Goal: Task Accomplishment & Management: Complete application form

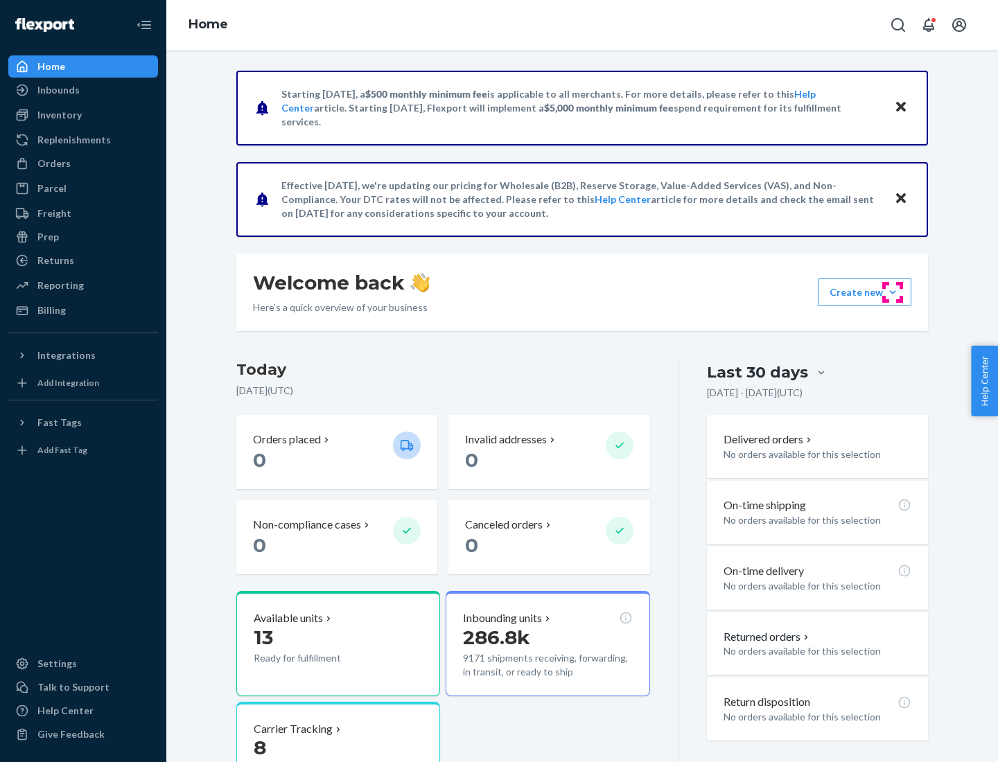
click at [893, 292] on button "Create new Create new inbound Create new order Create new product" at bounding box center [865, 293] width 94 height 28
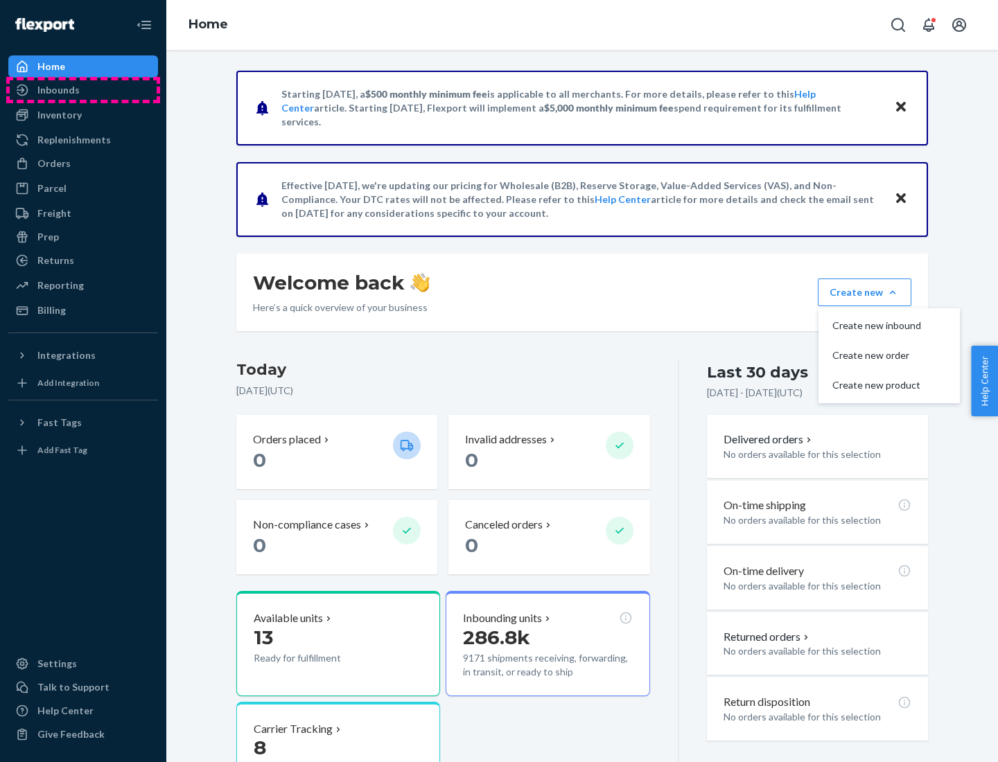
click at [83, 90] on div "Inbounds" at bounding box center [83, 89] width 147 height 19
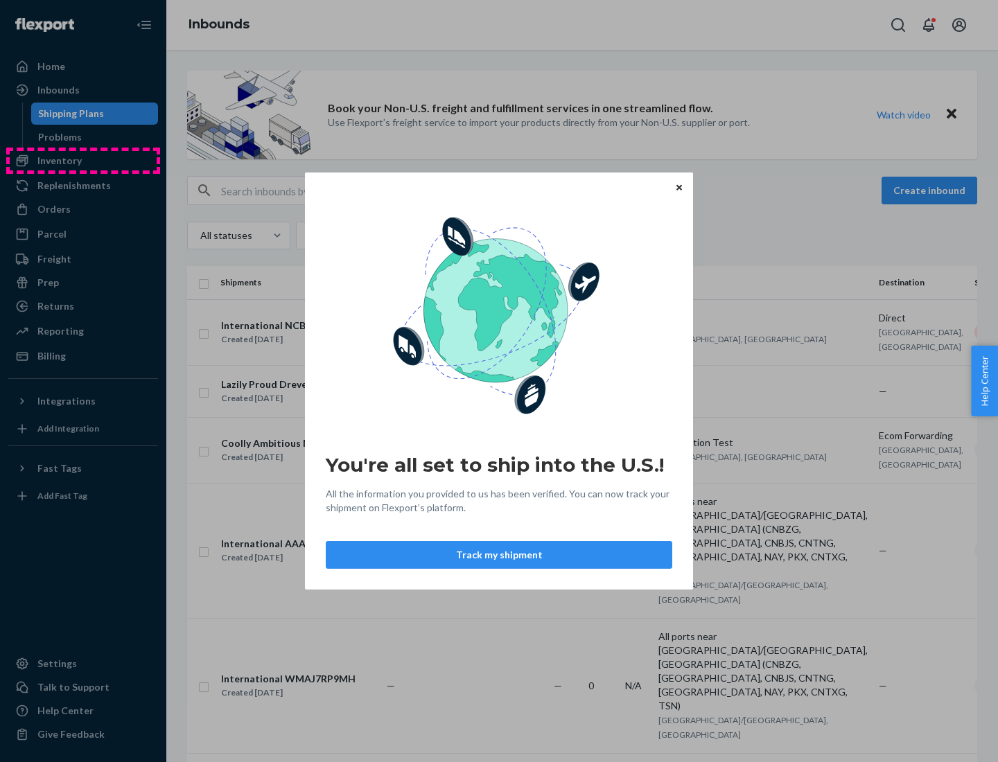
click at [83, 161] on div "You're all set to ship into the U.S.! All the information you provided to us ha…" at bounding box center [499, 381] width 998 height 762
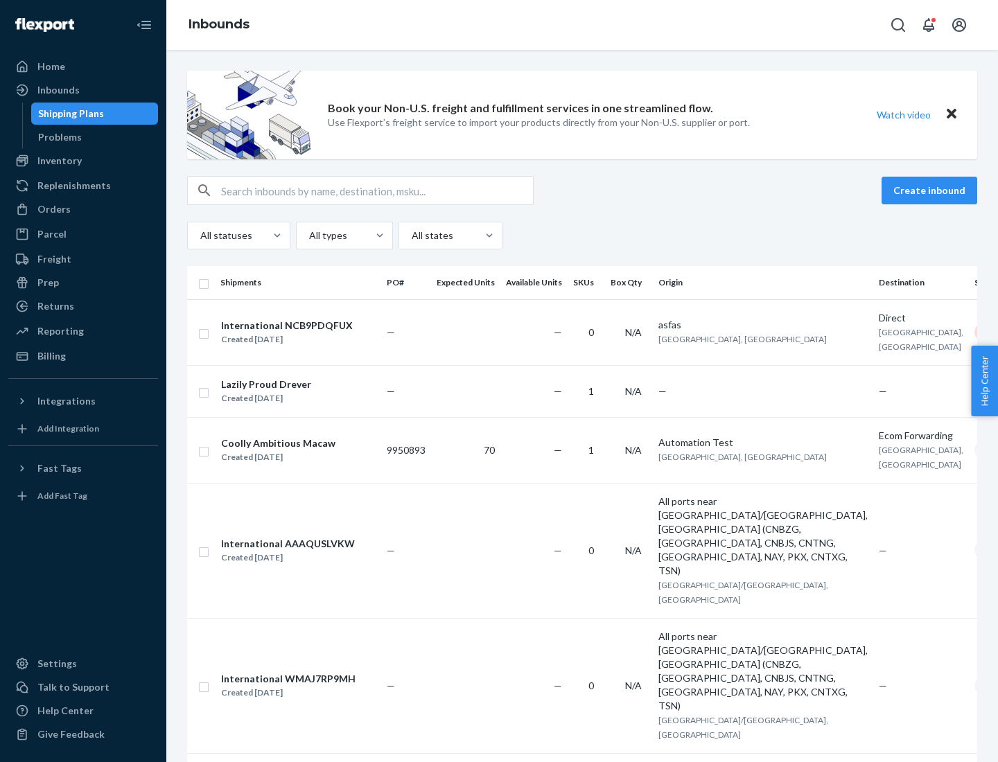
click at [582, 25] on div "Inbounds" at bounding box center [582, 25] width 832 height 50
click at [582, 236] on div "All statuses All types All states" at bounding box center [582, 236] width 790 height 28
click at [69, 114] on div "Shipping Plans" at bounding box center [71, 114] width 66 height 14
click at [931, 191] on button "Create inbound" at bounding box center [930, 191] width 96 height 28
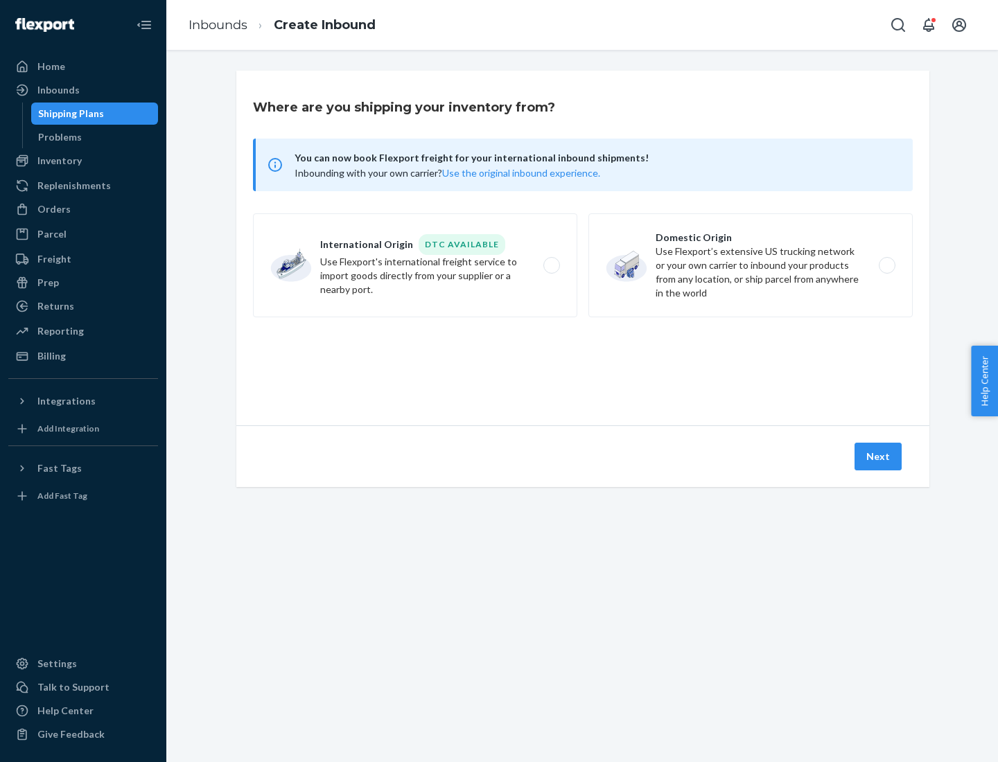
click at [415, 265] on label "International Origin DTC Available Use Flexport's international freight service…" at bounding box center [415, 265] width 324 height 104
click at [551, 265] on input "International Origin DTC Available Use Flexport's international freight service…" at bounding box center [555, 265] width 9 height 9
radio input "true"
click at [583, 362] on icon at bounding box center [583, 363] width 46 height 46
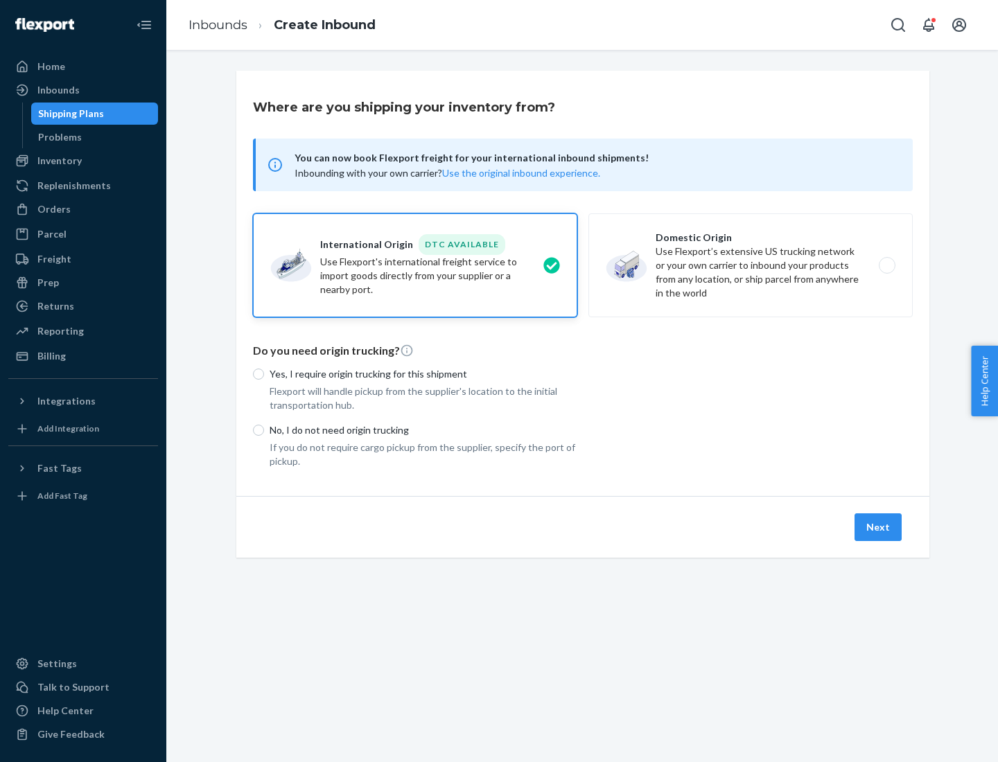
click at [423, 374] on p "Yes, I require origin trucking for this shipment" at bounding box center [424, 374] width 308 height 14
click at [264, 374] on input "Yes, I require origin trucking for this shipment" at bounding box center [258, 374] width 11 height 11
radio input "true"
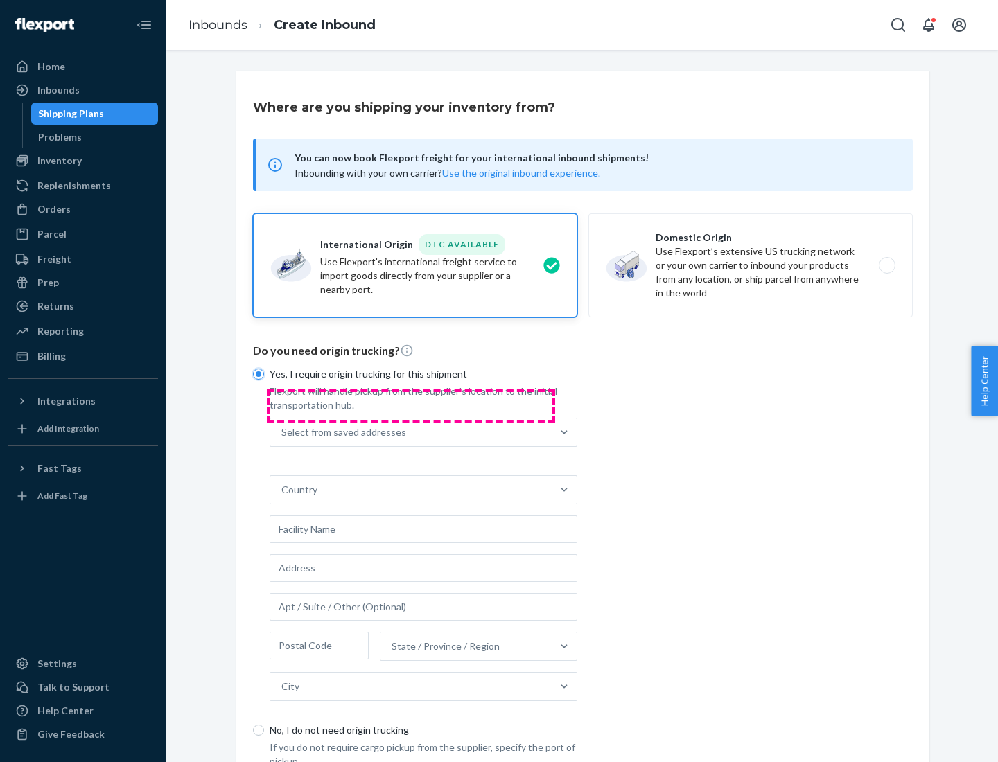
scroll to position [26, 0]
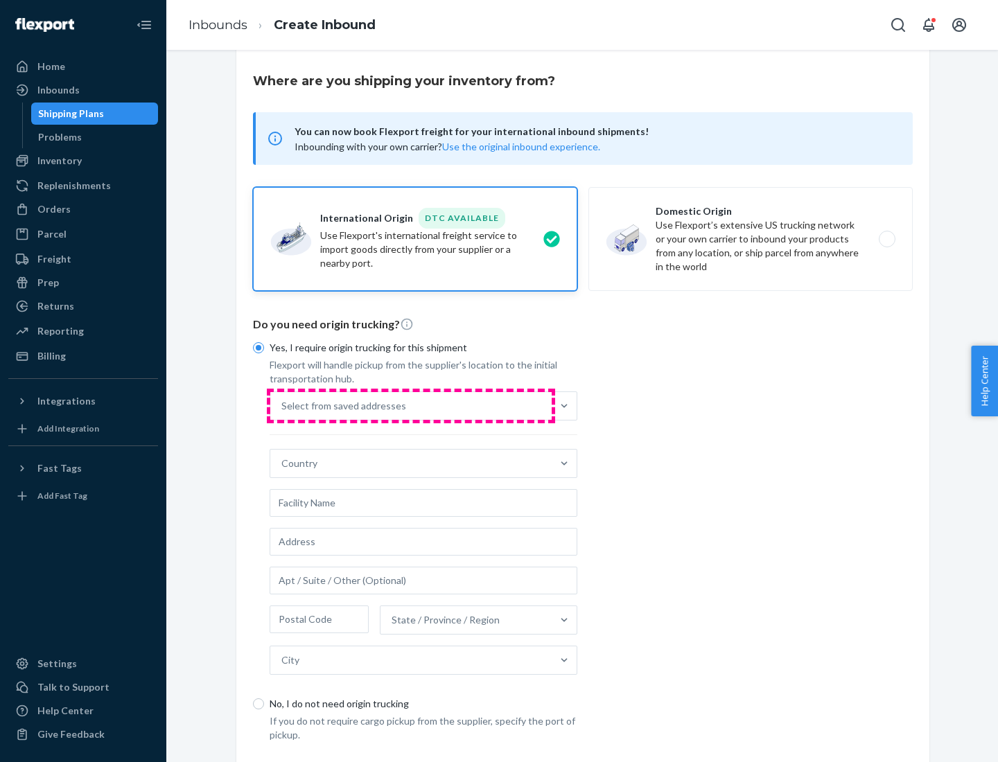
click at [411, 405] on div "Select from saved addresses" at bounding box center [410, 406] width 281 height 28
click at [283, 405] on input "Select from saved addresses" at bounding box center [281, 406] width 1 height 14
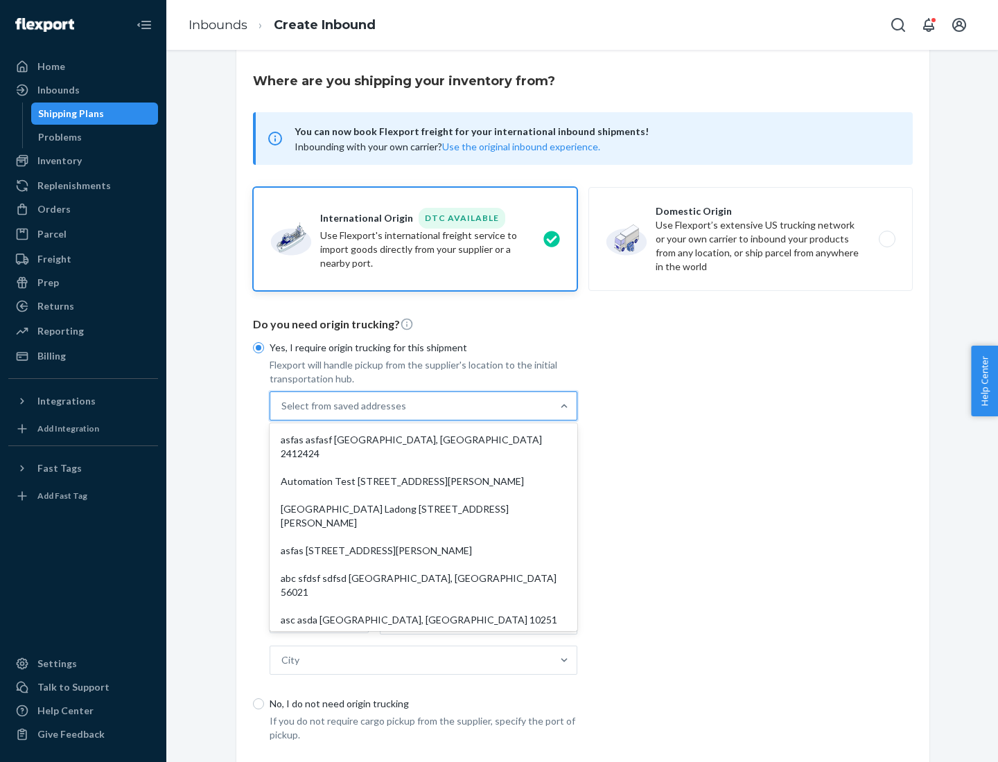
scroll to position [60, 0]
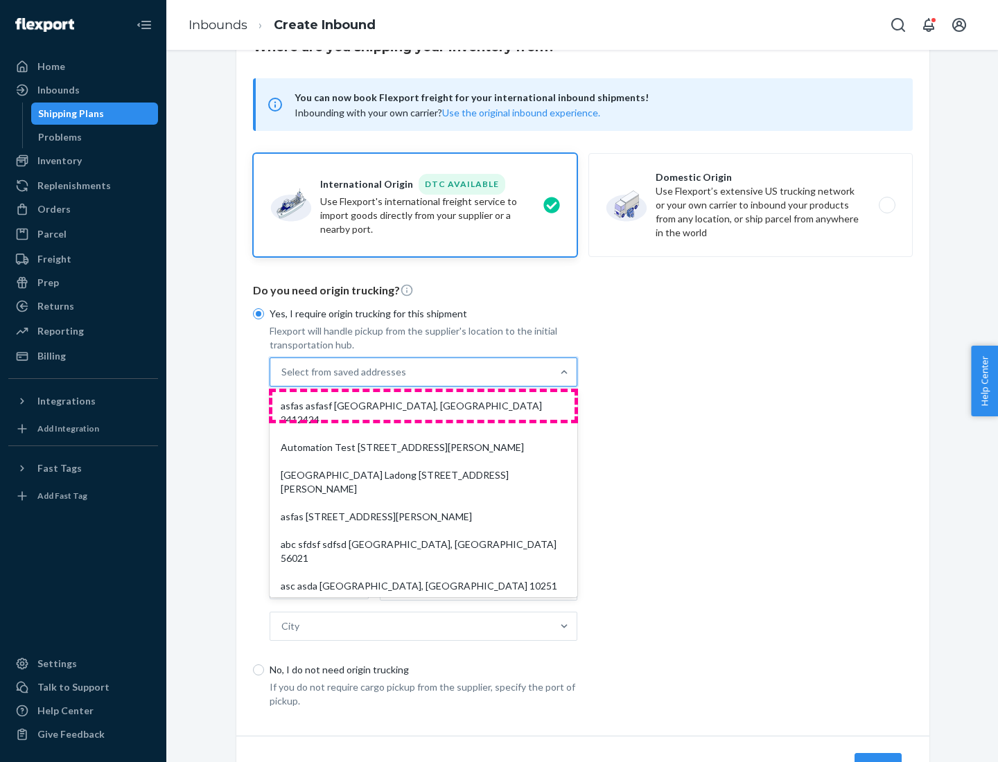
click at [423, 405] on div "asfas asfasf [GEOGRAPHIC_DATA], [GEOGRAPHIC_DATA] 2412424" at bounding box center [423, 413] width 302 height 42
click at [283, 379] on input "option asfas asfasf [GEOGRAPHIC_DATA], [GEOGRAPHIC_DATA] 2412424 focused, 1 of …" at bounding box center [281, 372] width 1 height 14
type input "asfas"
type input "asfasf"
type input "2412424"
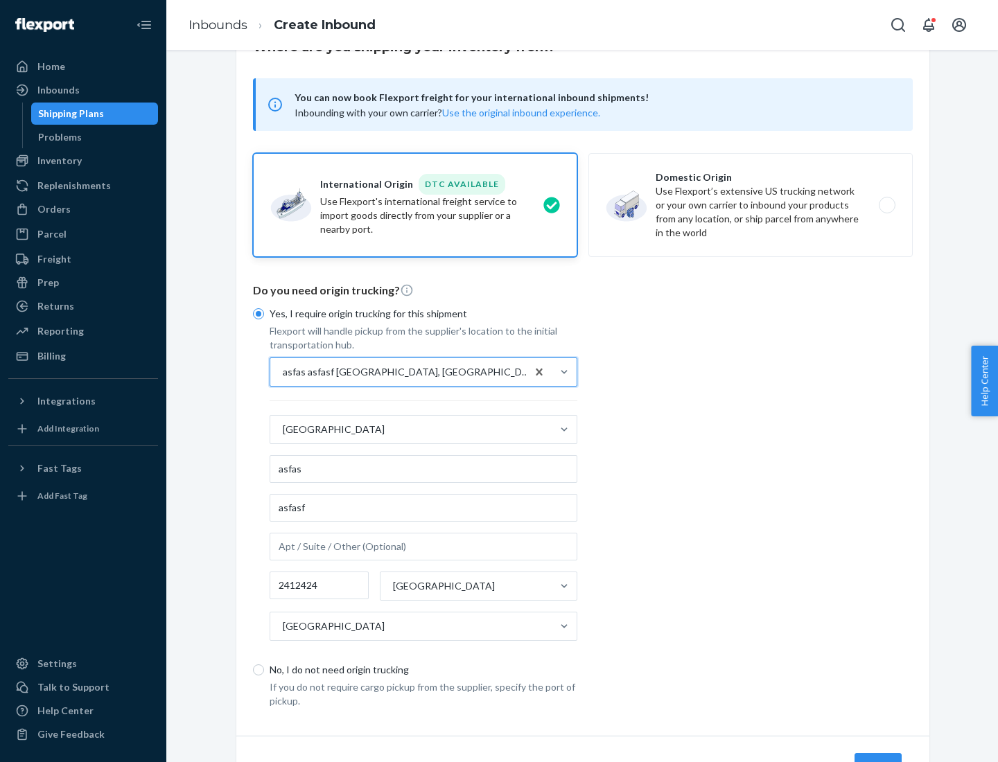
scroll to position [129, 0]
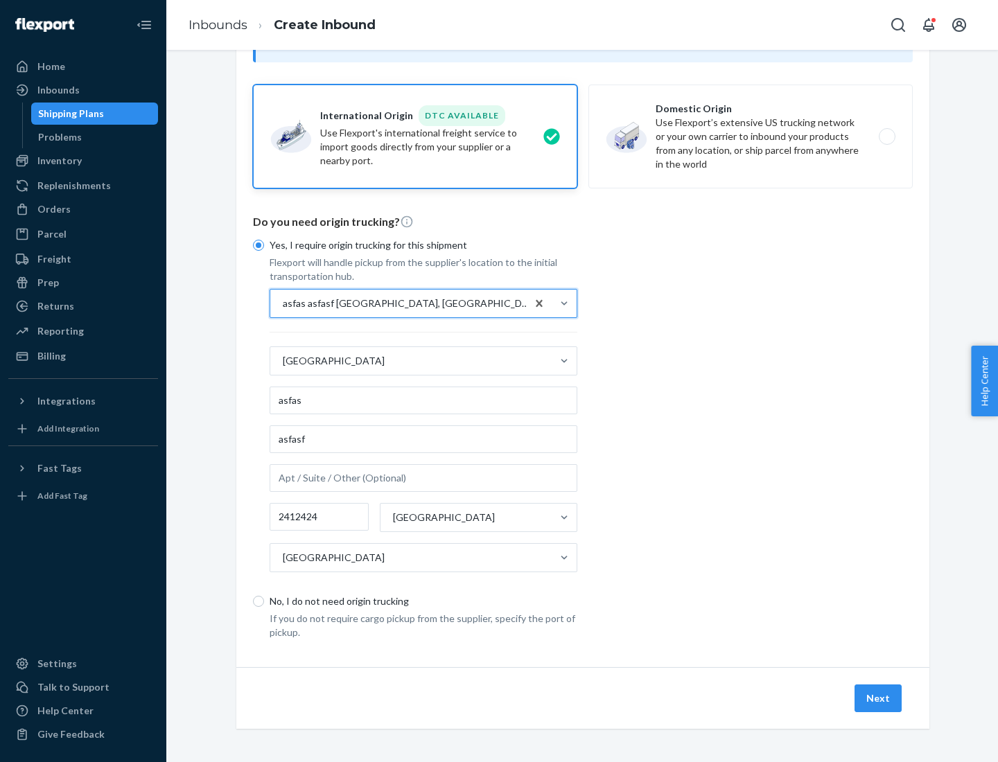
click at [879, 698] on button "Next" at bounding box center [878, 699] width 47 height 28
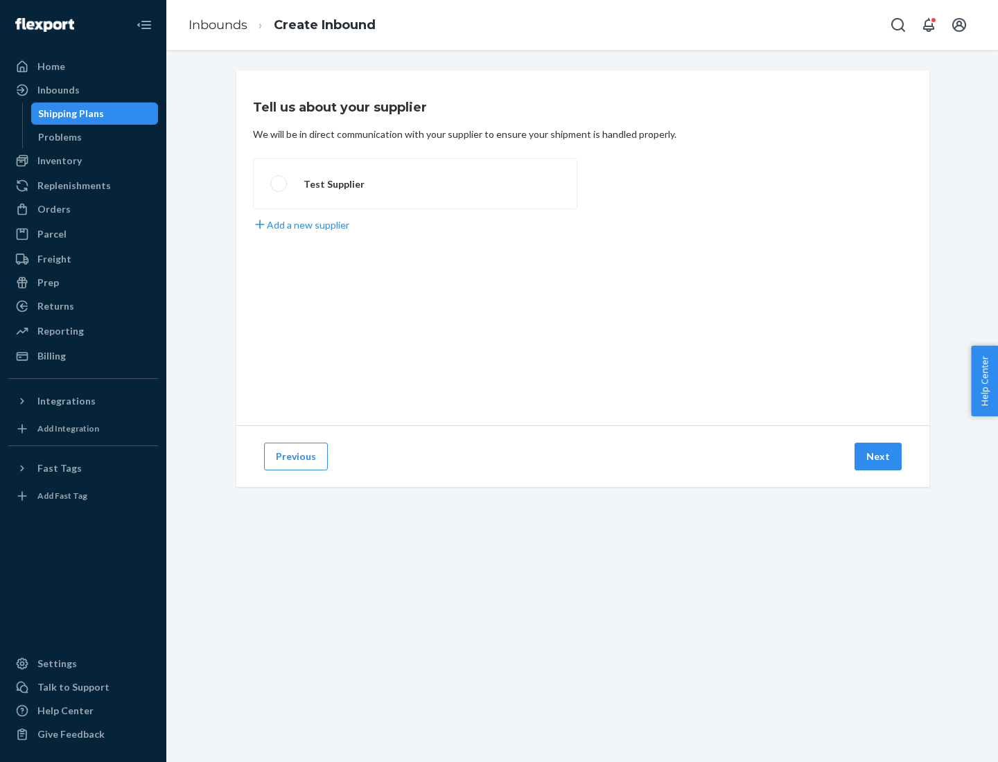
click at [415, 184] on label "Test Supplier" at bounding box center [415, 183] width 324 height 51
click at [279, 184] on input "Test Supplier" at bounding box center [274, 184] width 9 height 9
radio input "true"
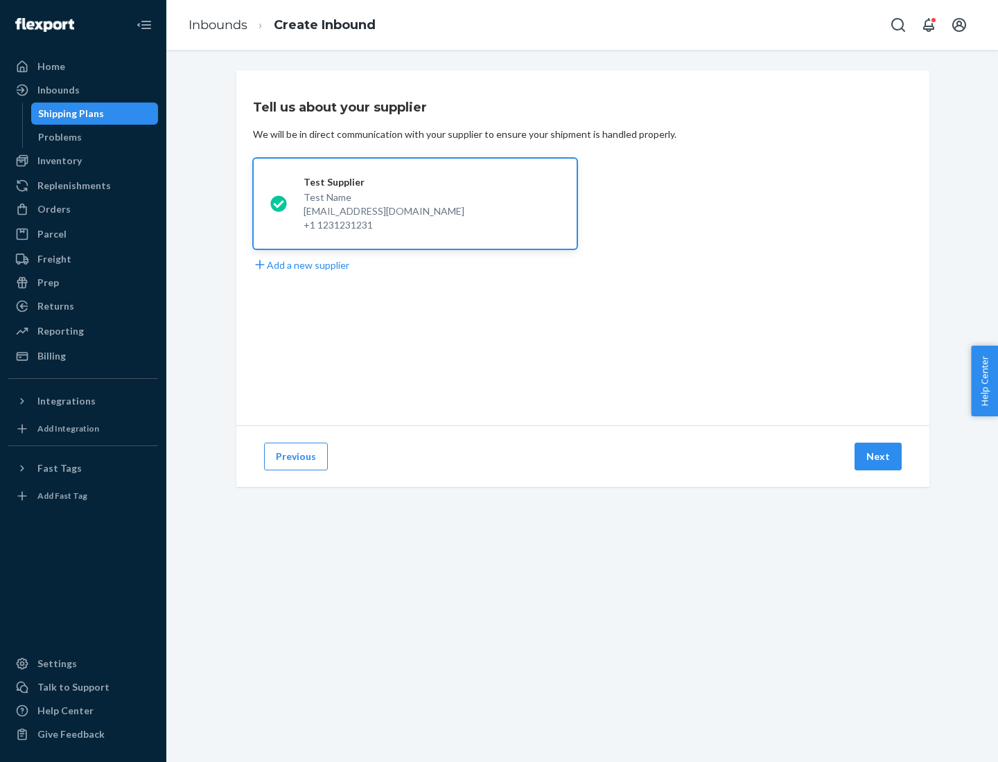
click at [879, 457] on button "Next" at bounding box center [878, 457] width 47 height 28
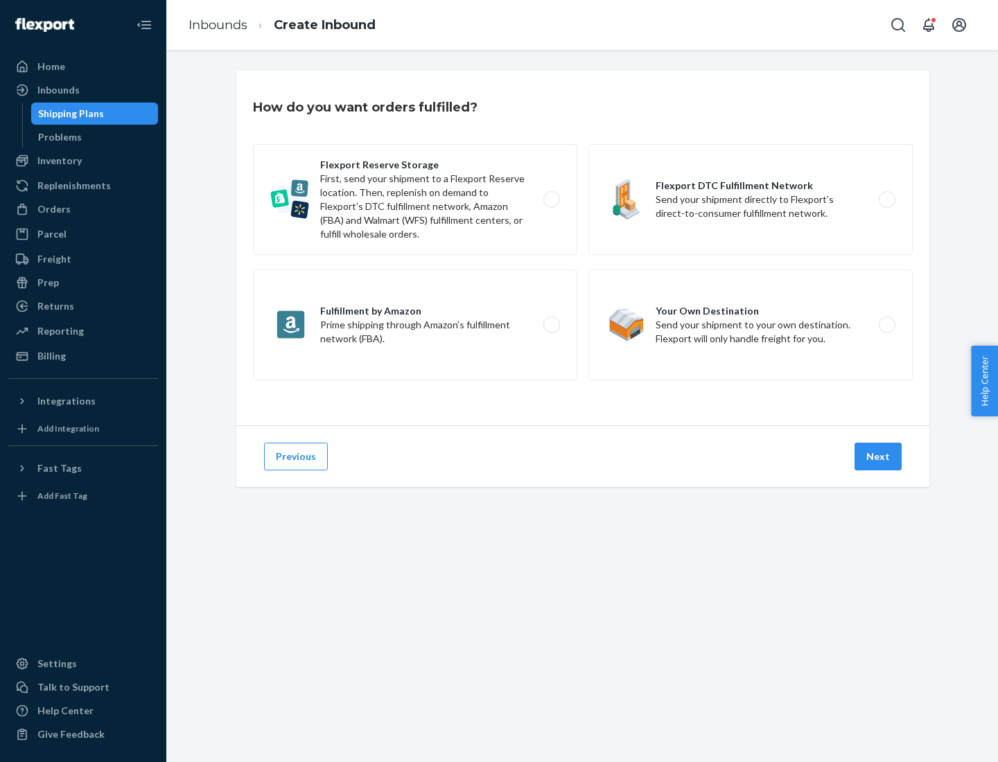
click at [415, 325] on label "Fulfillment by Amazon Prime shipping through Amazon’s fulfillment network (FBA)." at bounding box center [415, 325] width 324 height 111
click at [551, 325] on input "Fulfillment by Amazon Prime shipping through Amazon’s fulfillment network (FBA)." at bounding box center [555, 325] width 9 height 9
radio input "true"
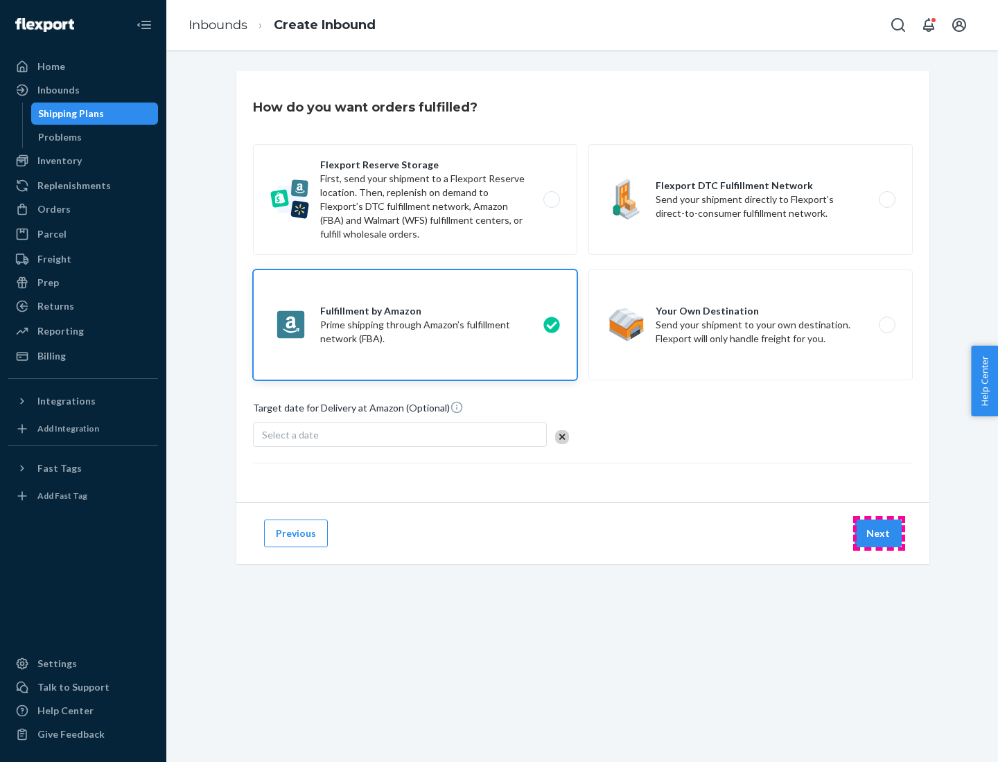
click at [879, 534] on button "Next" at bounding box center [878, 534] width 47 height 28
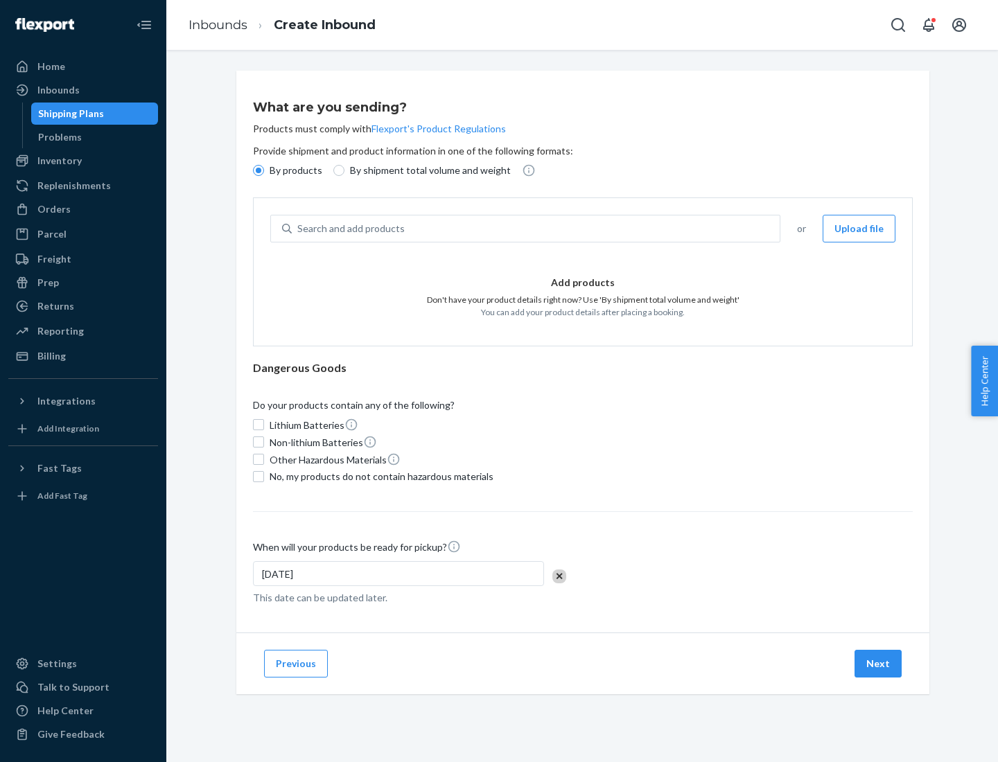
click at [426, 170] on p "By shipment total volume and weight" at bounding box center [430, 171] width 161 height 14
click at [344, 170] on input "By shipment total volume and weight" at bounding box center [338, 170] width 11 height 11
radio input "true"
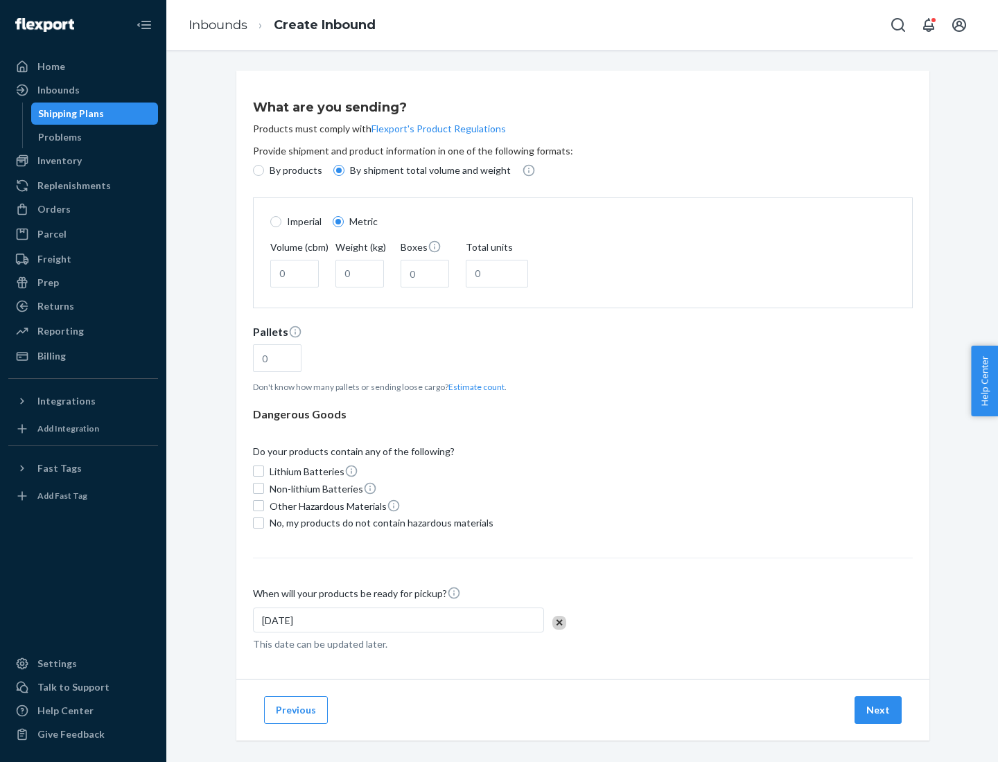
click at [295, 170] on p "By products" at bounding box center [296, 171] width 53 height 14
click at [264, 170] on input "By products" at bounding box center [258, 170] width 11 height 11
radio input "true"
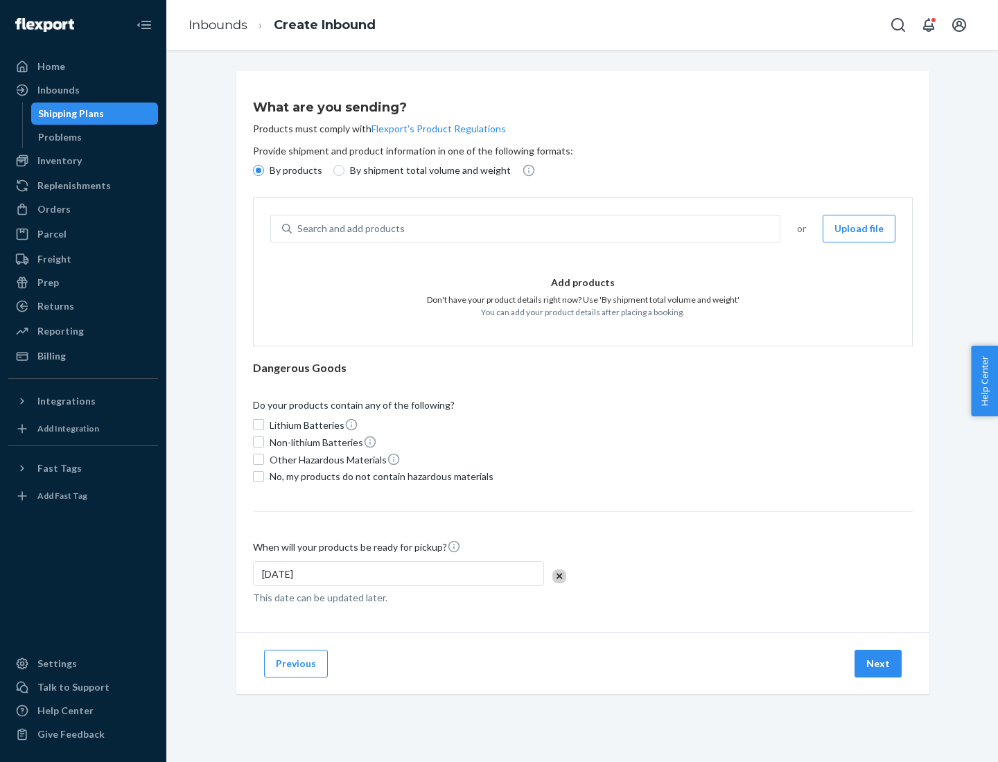
click at [536, 229] on div "Search and add products" at bounding box center [536, 228] width 488 height 25
click at [299, 229] on input "Search and add products" at bounding box center [297, 229] width 1 height 14
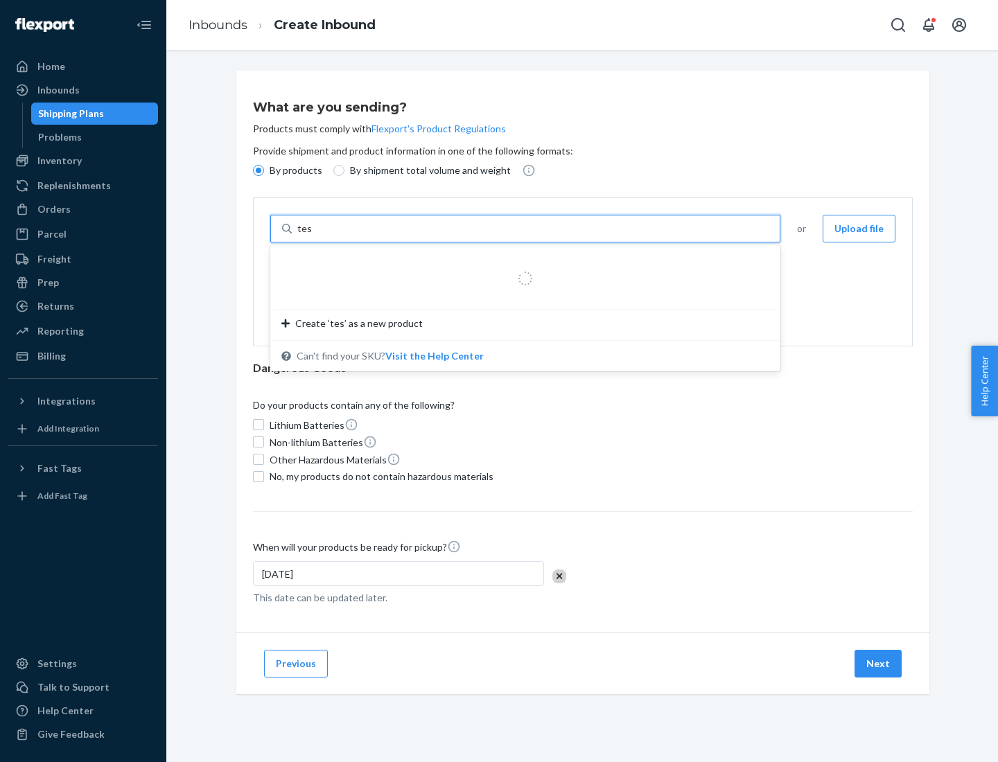
type input "test"
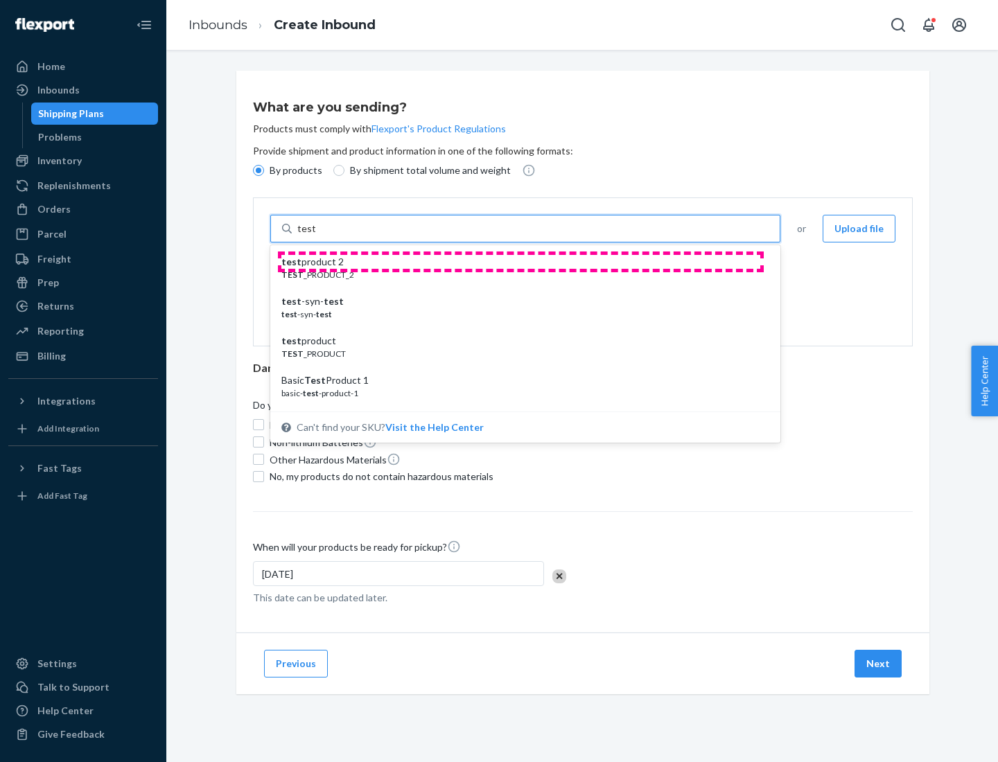
click at [520, 262] on div "test product 2" at bounding box center [519, 262] width 477 height 14
click at [315, 236] on input "test" at bounding box center [306, 229] width 18 height 14
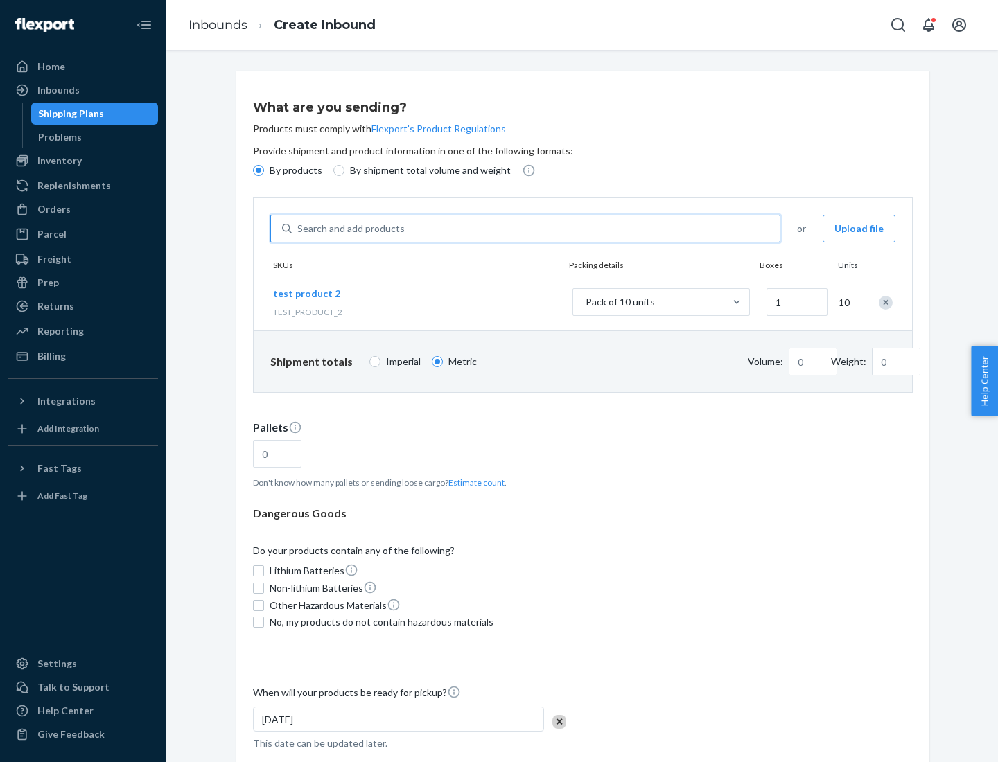
type input "0.02"
type input "22.23"
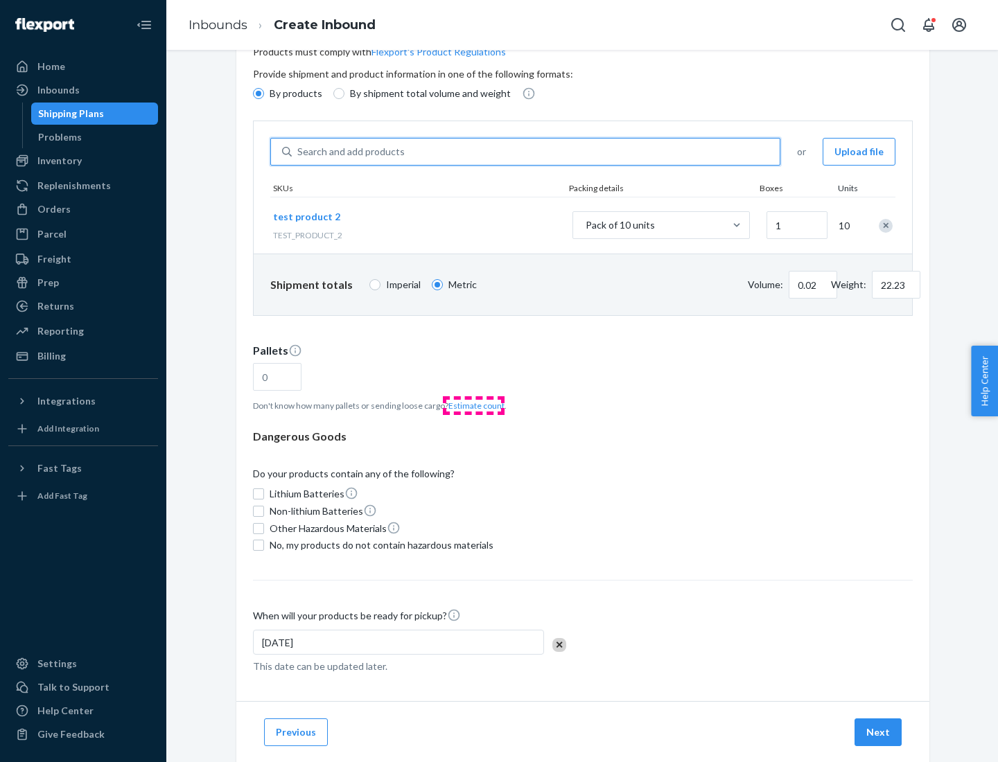
click at [473, 405] on button "Estimate count" at bounding box center [476, 406] width 56 height 12
type input "1"
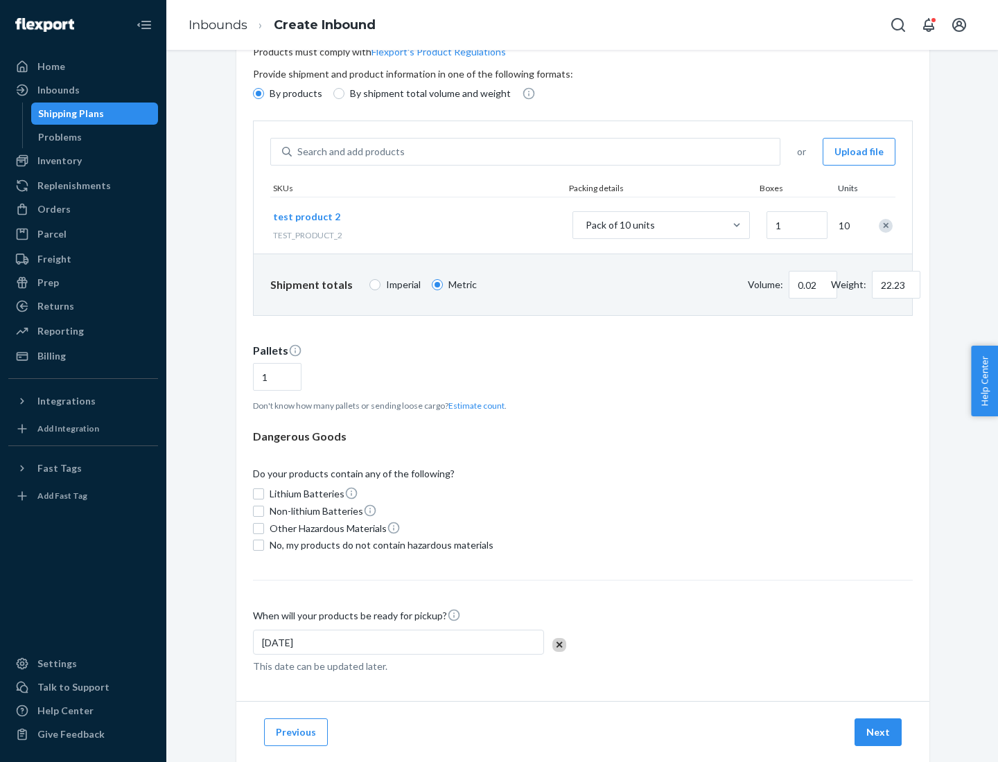
scroll to position [111, 0]
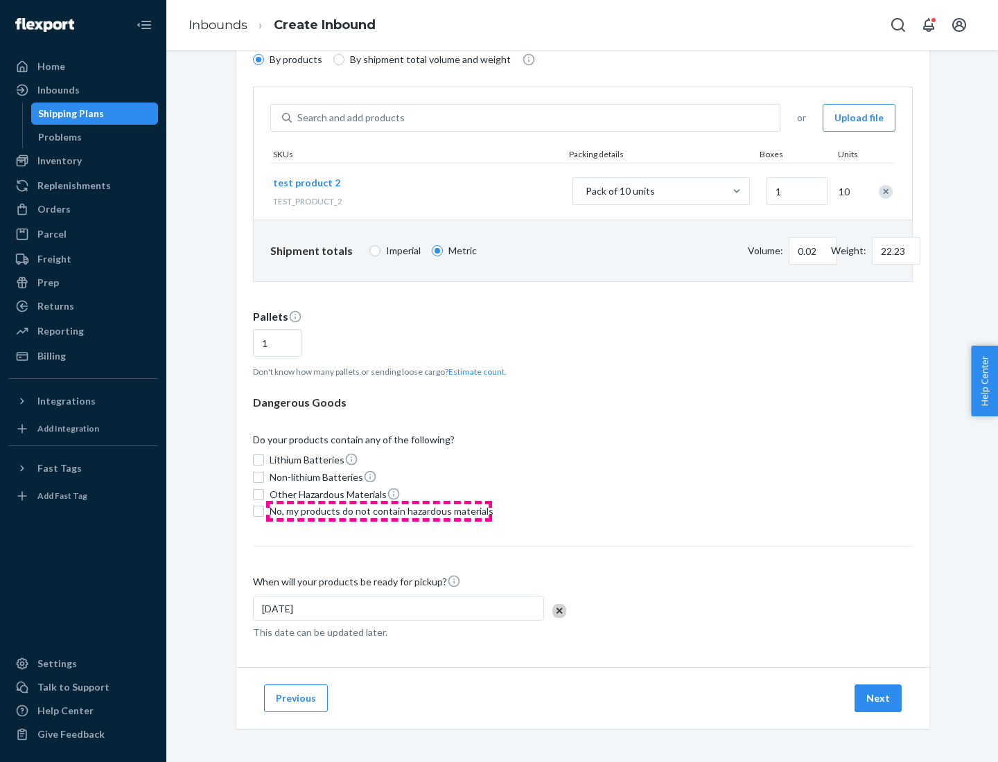
click at [379, 511] on span "No, my products do not contain hazardous materials" at bounding box center [382, 512] width 224 height 14
click at [264, 511] on input "No, my products do not contain hazardous materials" at bounding box center [258, 511] width 11 height 11
checkbox input "true"
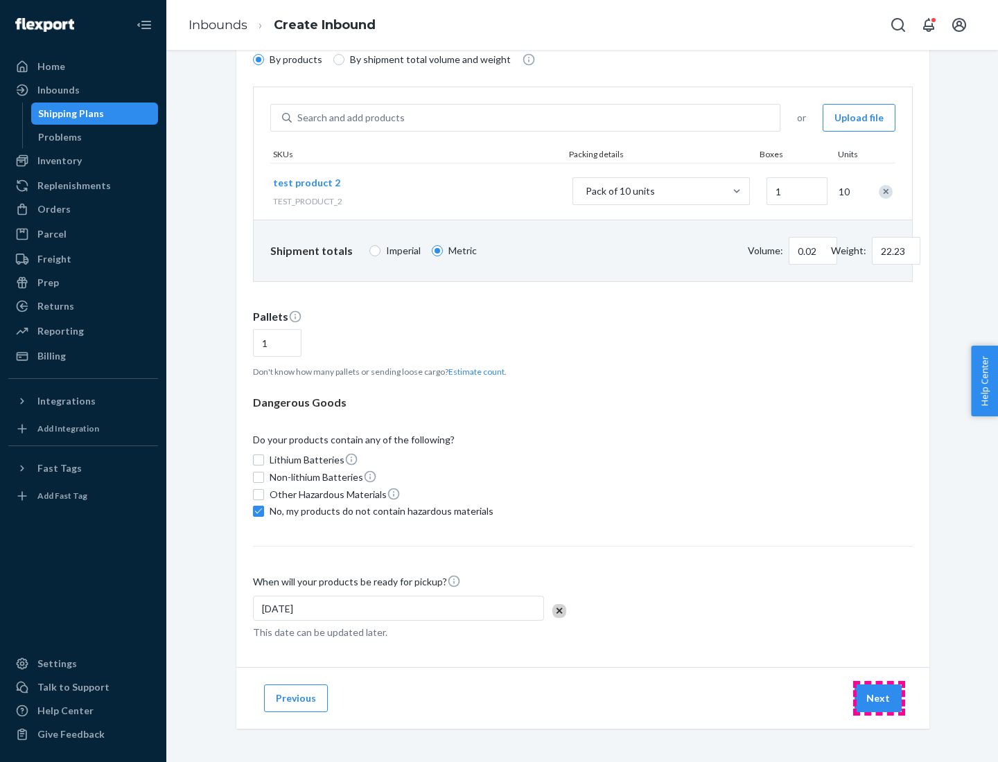
click at [879, 699] on button "Next" at bounding box center [878, 699] width 47 height 28
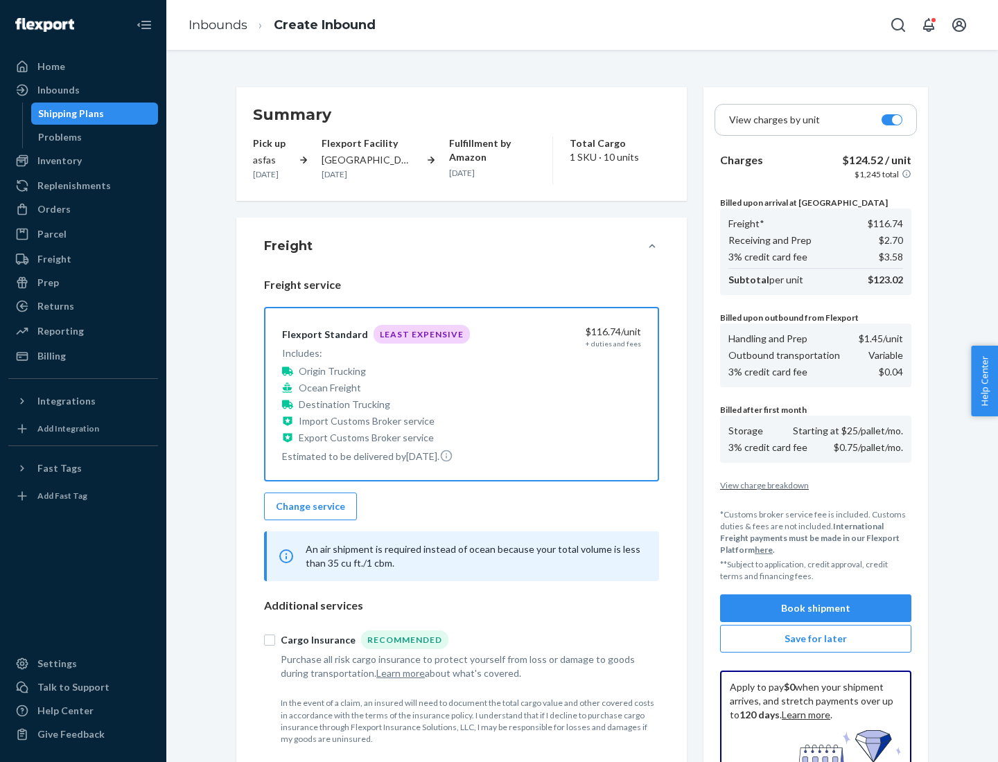
scroll to position [202, 0]
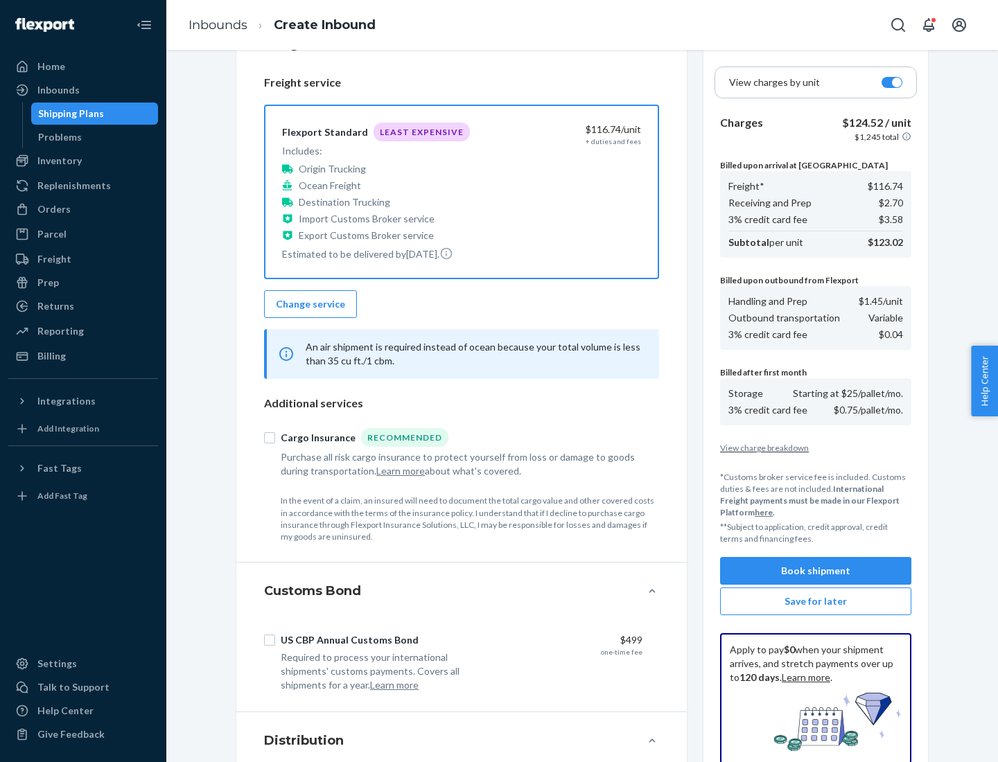
click at [816, 571] on button "Book shipment" at bounding box center [815, 571] width 191 height 28
